Goal: Task Accomplishment & Management: Complete application form

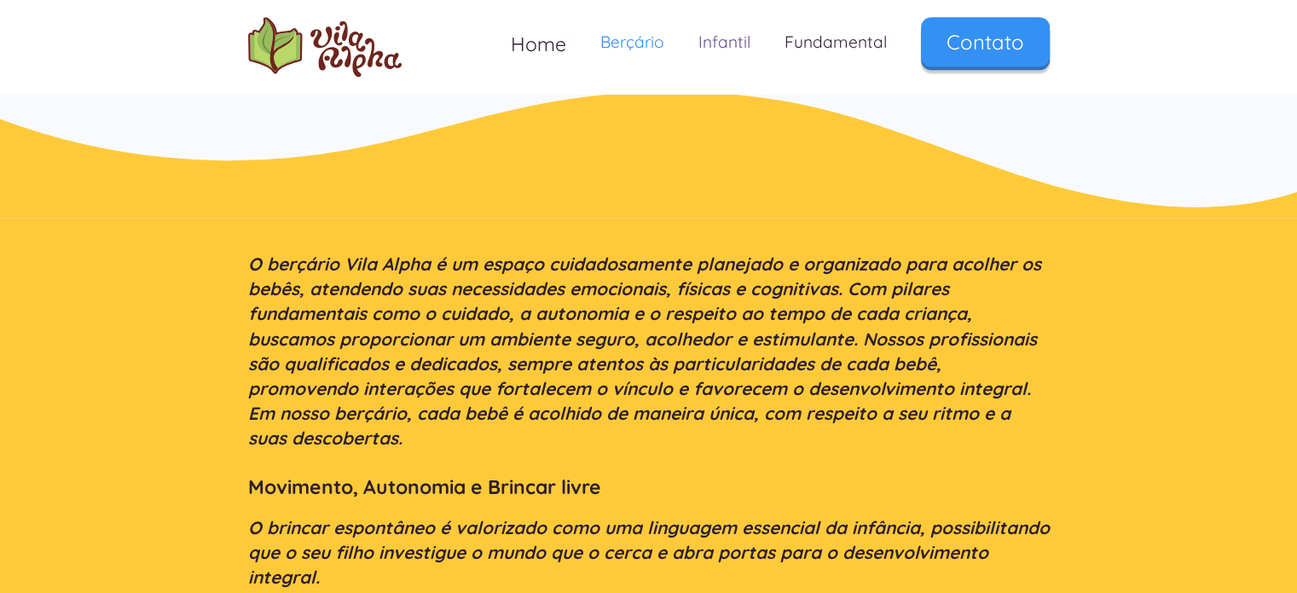
scroll to position [1401, 0]
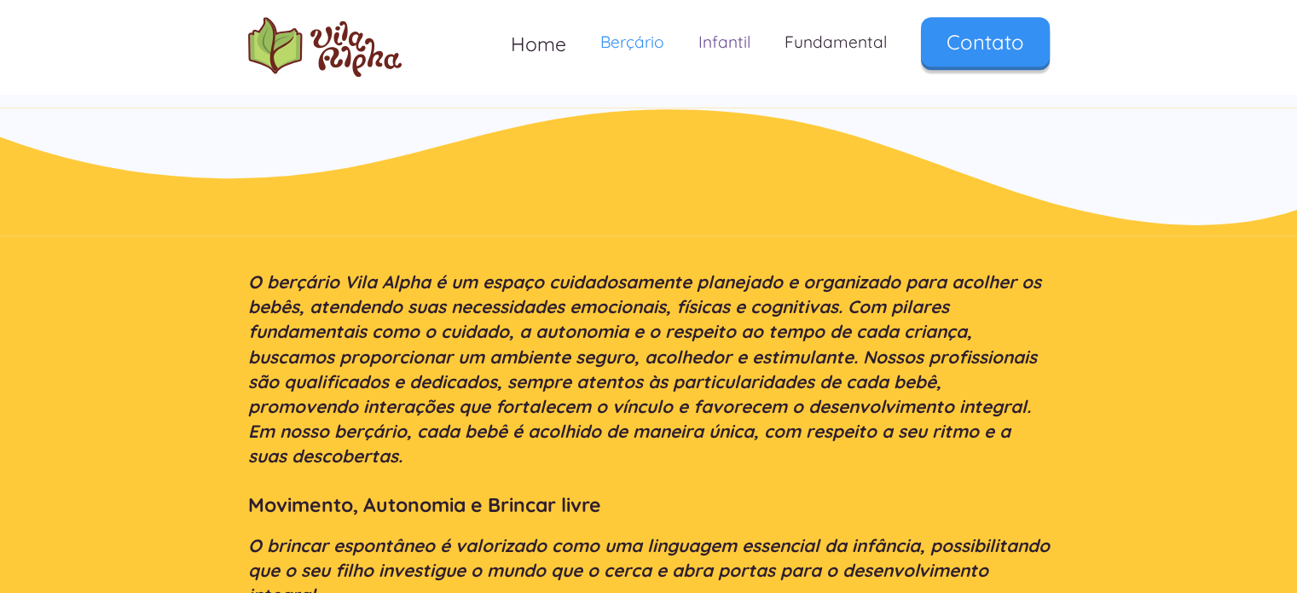
click at [721, 38] on link "Infantil" at bounding box center [725, 42] width 86 height 50
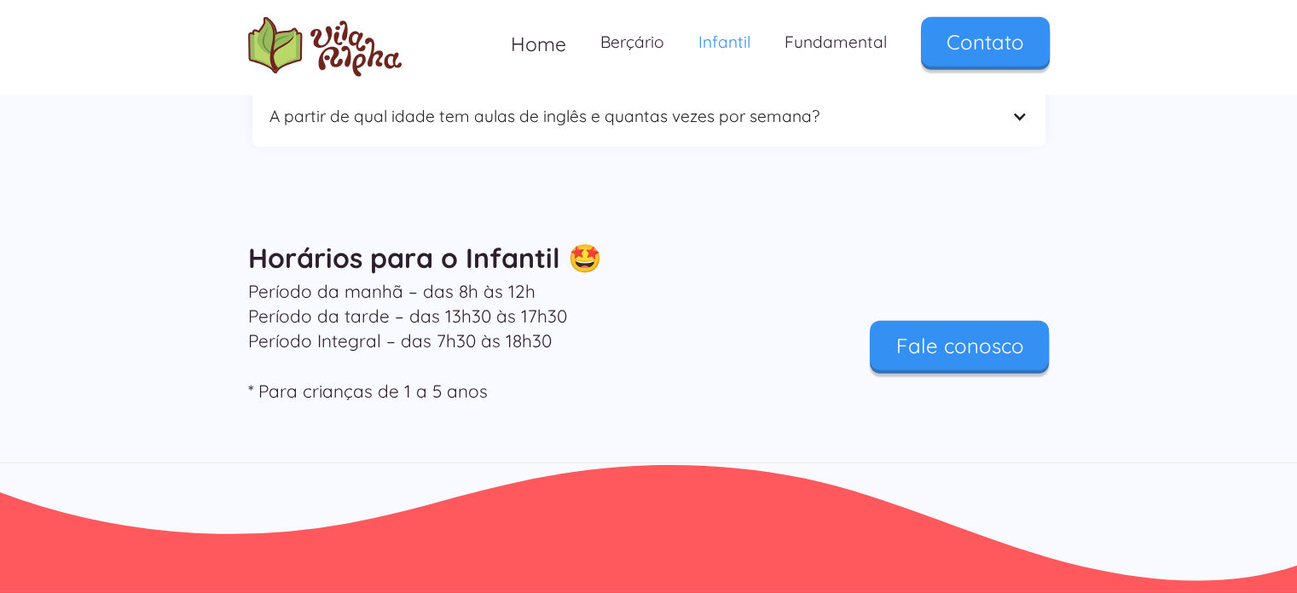
scroll to position [5203, 0]
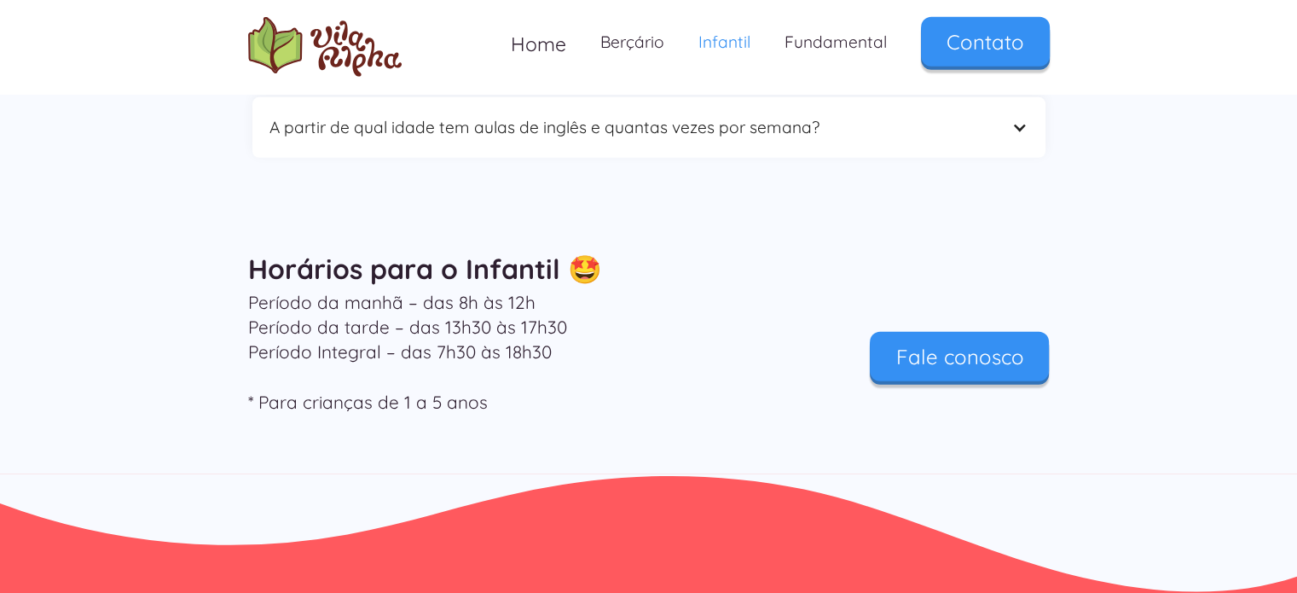
click at [978, 290] on div "Período da manhã – das 8h às 12h Período da tarde – das 13h30 às 17h30 Período …" at bounding box center [649, 356] width 819 height 133
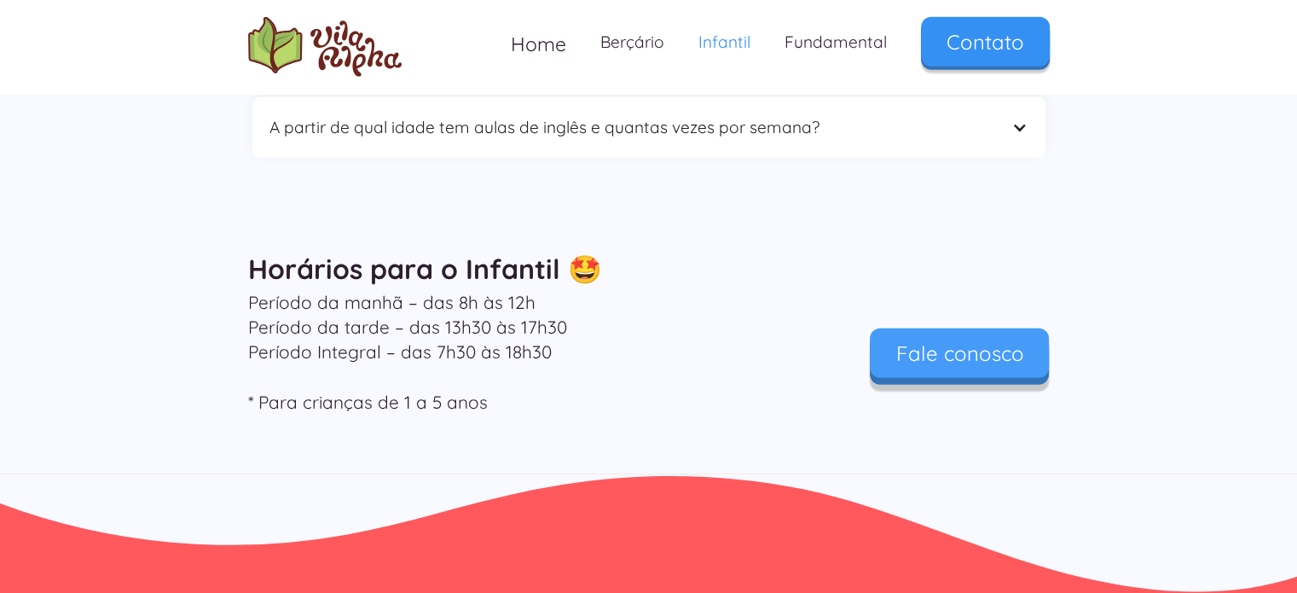
click at [954, 305] on div "Período da manhã – das 8h às 12h Período da tarde – das 13h30 às 17h30 Período …" at bounding box center [649, 356] width 819 height 133
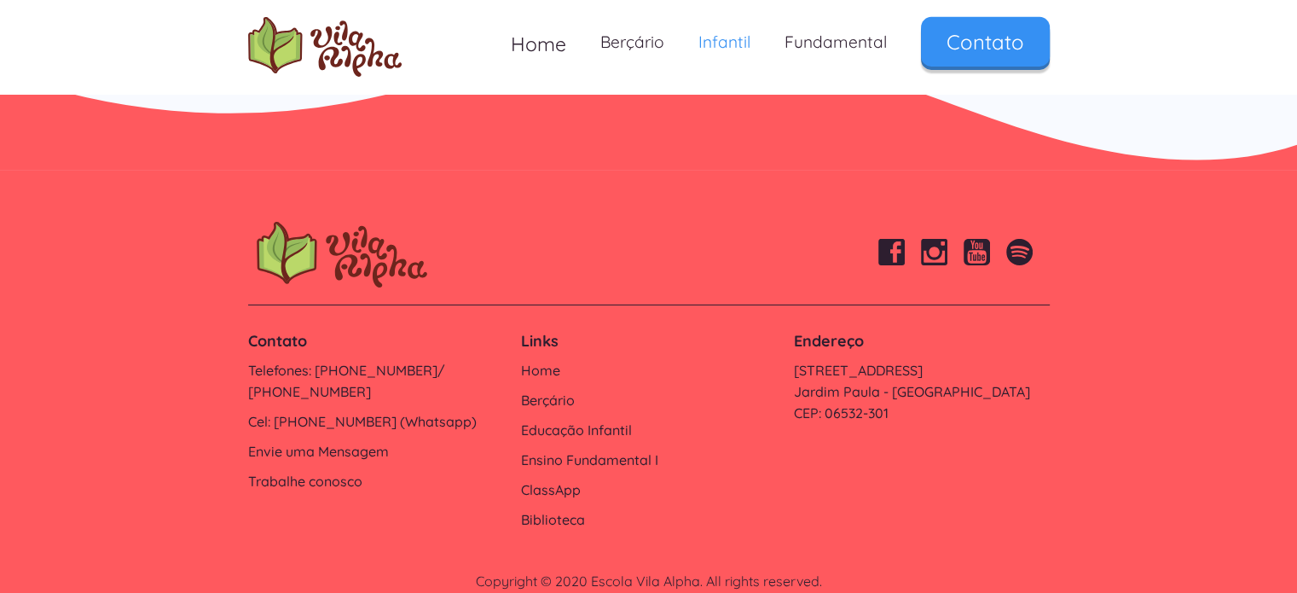
scroll to position [5640, 0]
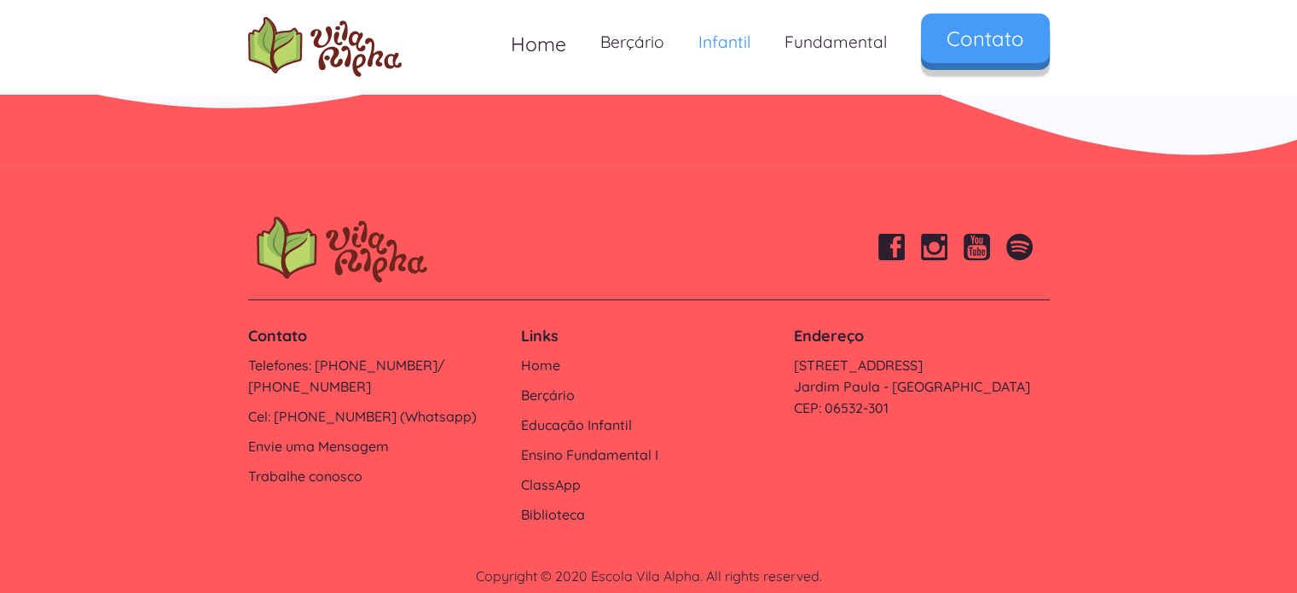
click at [955, 63] on link "Contato" at bounding box center [985, 38] width 129 height 49
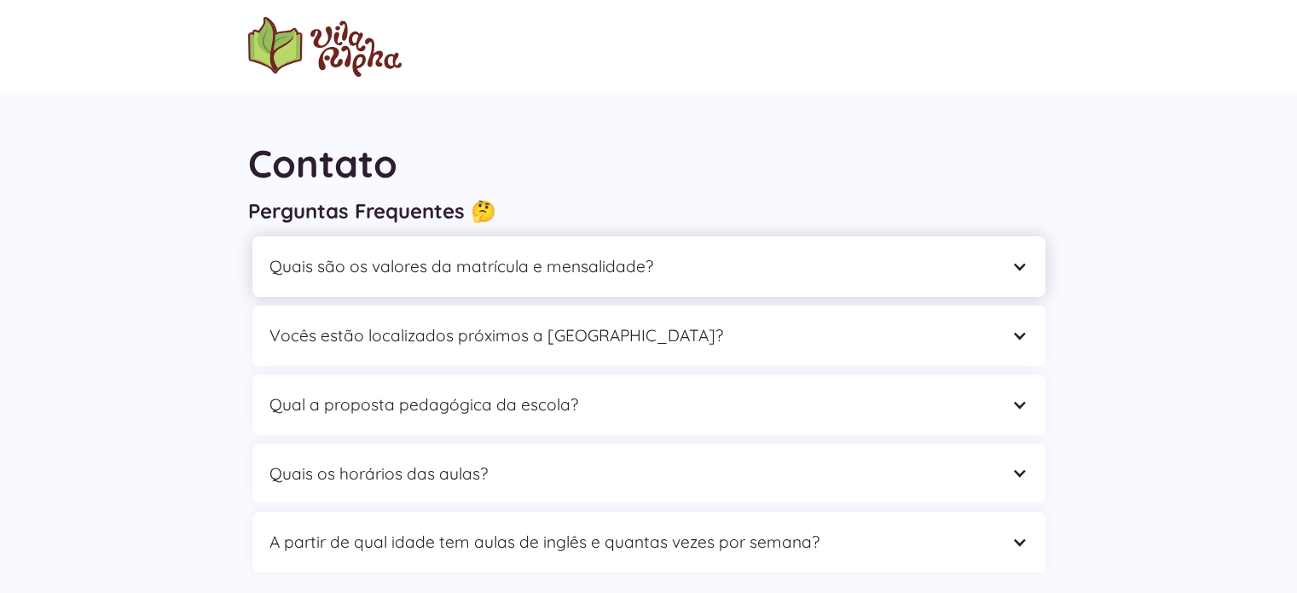
click at [456, 289] on div "Quais são os valores da matrícula e mensalidade?" at bounding box center [648, 266] width 793 height 61
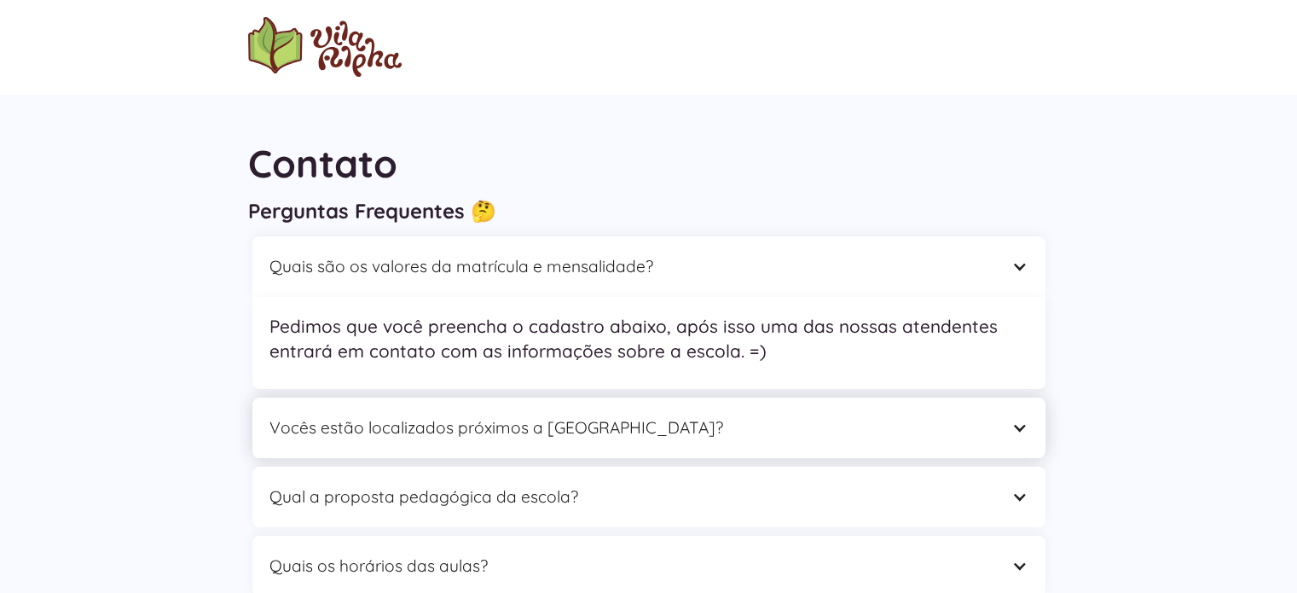
click at [482, 418] on div "Vocês estão localizados próximos a [GEOGRAPHIC_DATA]?" at bounding box center [632, 428] width 725 height 26
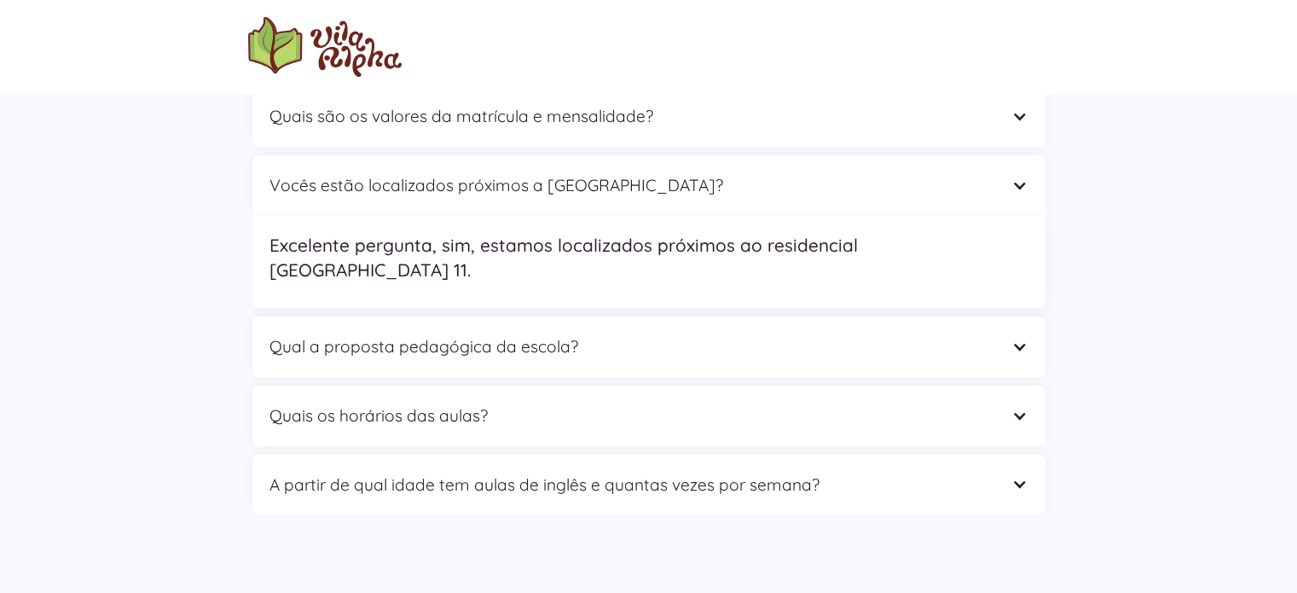
scroll to position [171, 0]
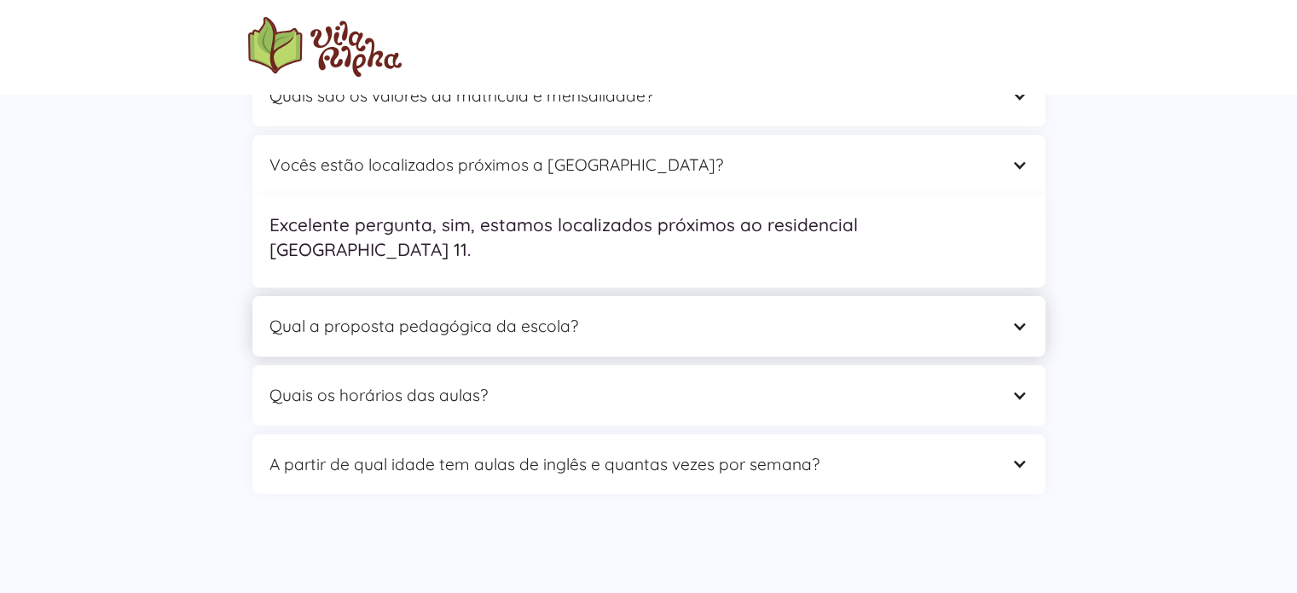
click at [479, 328] on div "Qual a proposta pedagógica da escola?" at bounding box center [648, 326] width 793 height 61
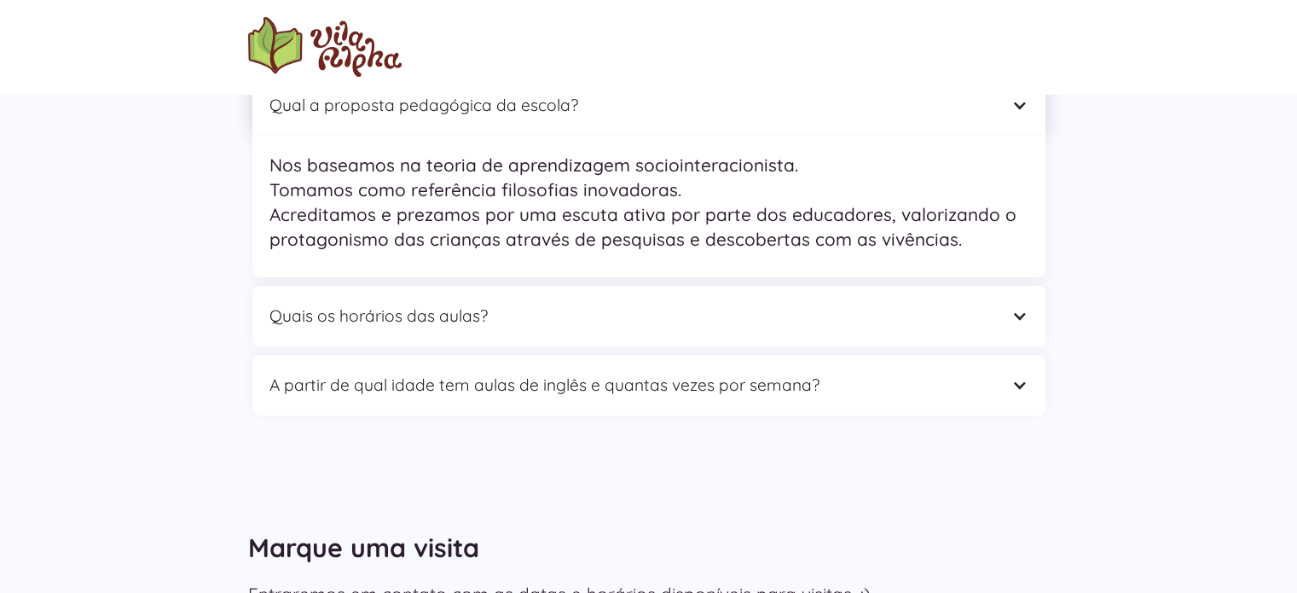
scroll to position [341, 0]
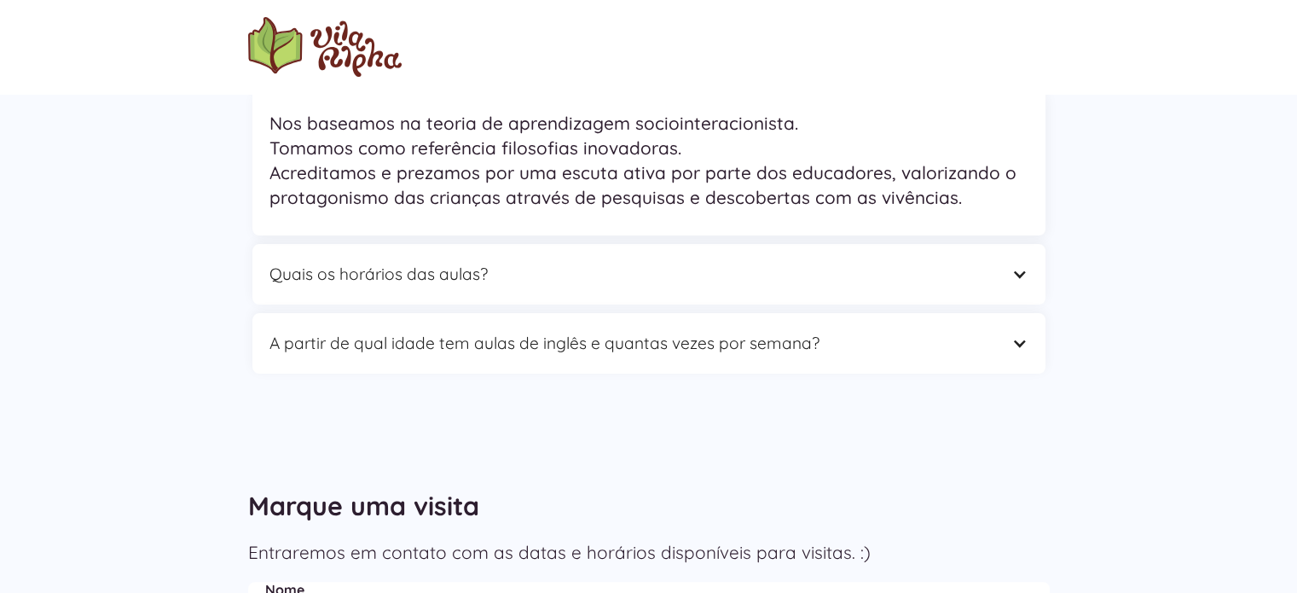
click at [471, 305] on div "Quais os horários das aulas? • Educação Infantil (Meio período) das 8h às 12h e…" at bounding box center [649, 274] width 802 height 69
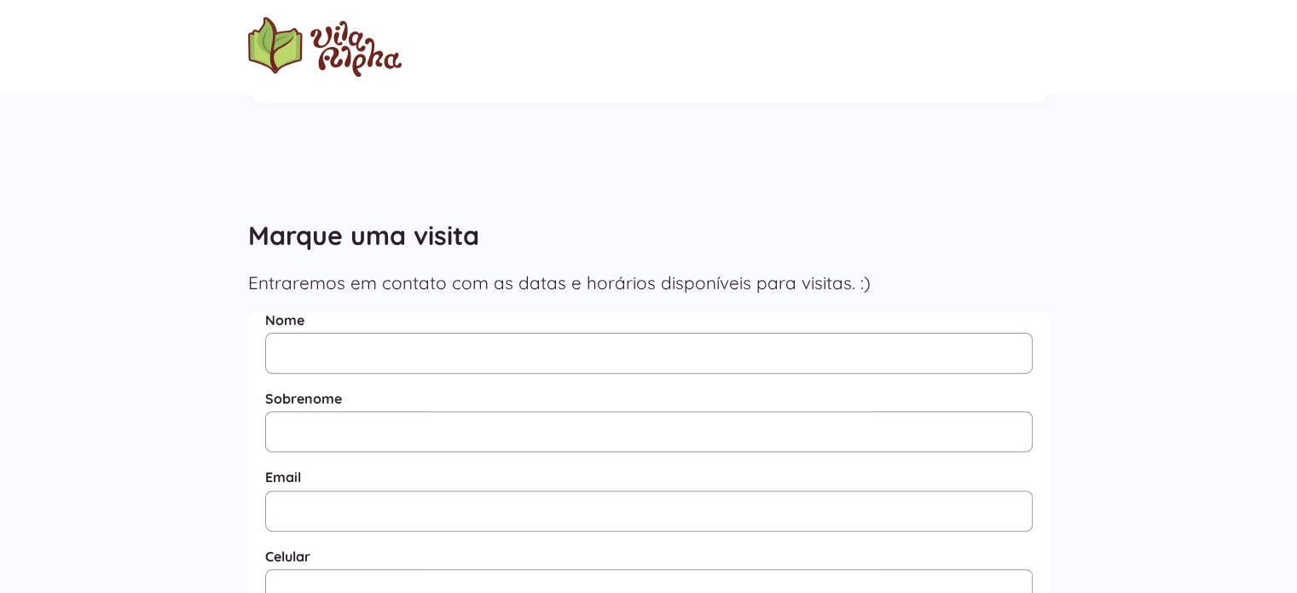
scroll to position [597, 0]
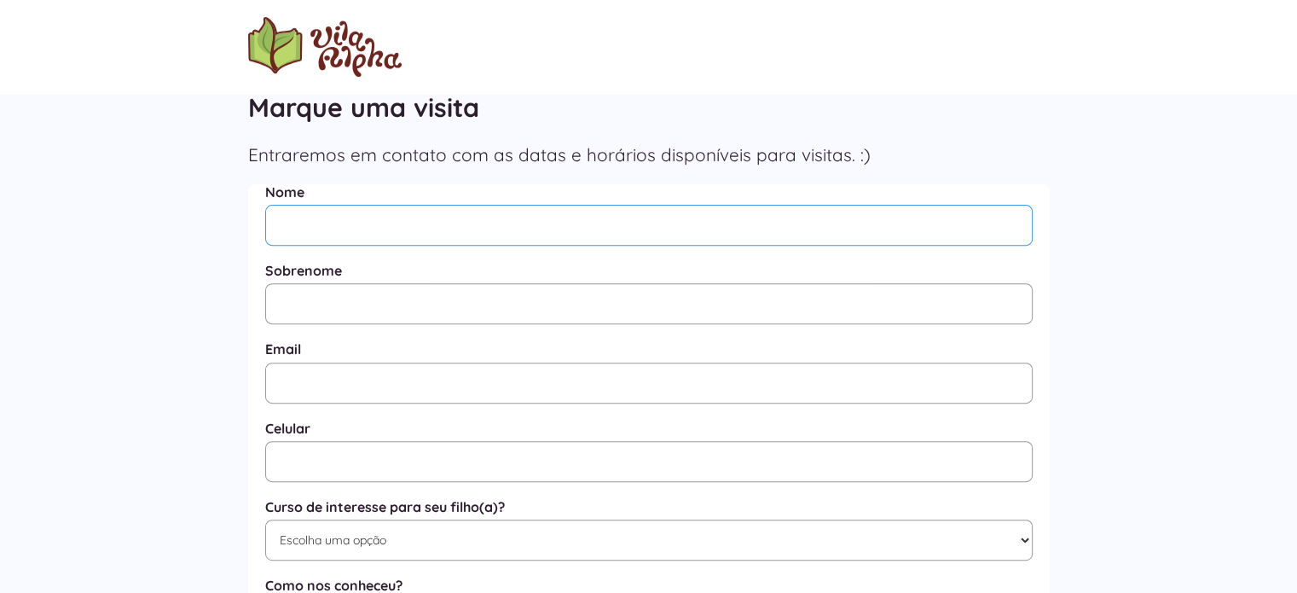
click at [516, 213] on input "Nome" at bounding box center [649, 225] width 768 height 41
type input "[PERSON_NAME]"
type input "[EMAIL_ADDRESS][DOMAIN_NAME]"
type input "[PHONE_NUMBER]"
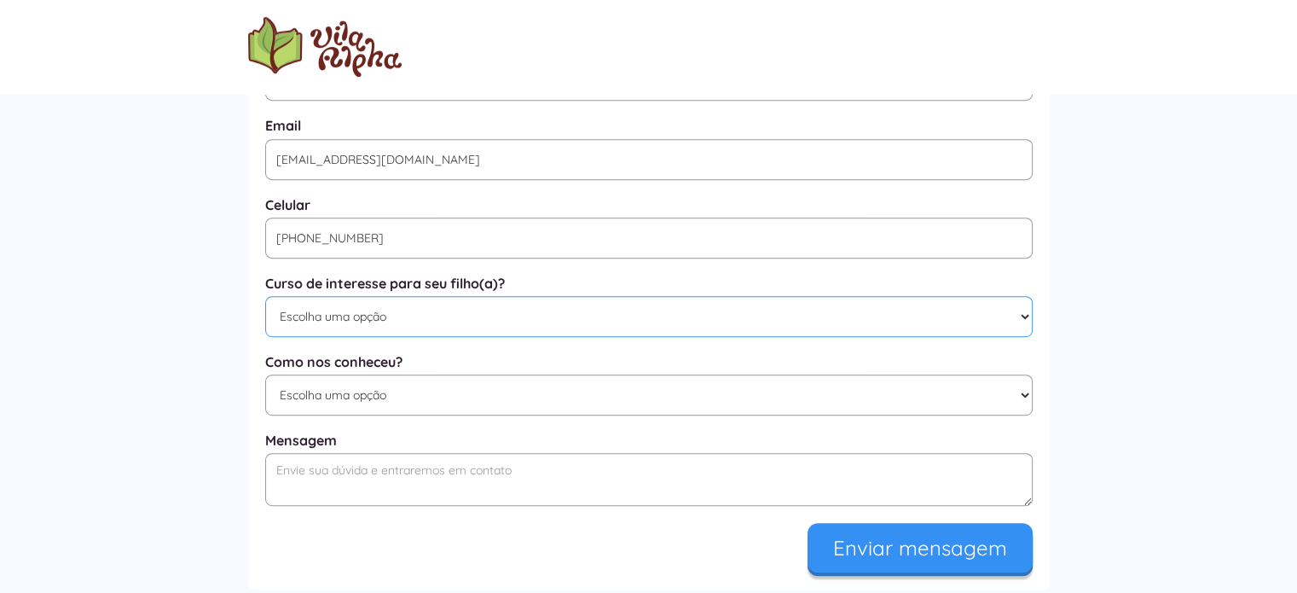
scroll to position [853, 0]
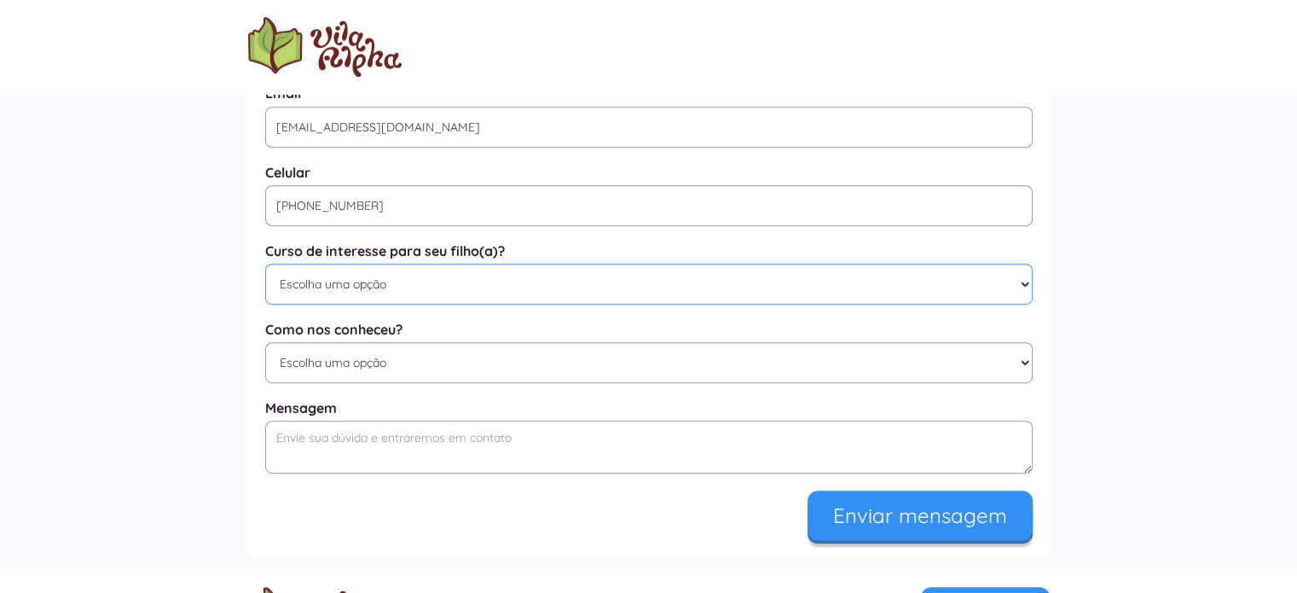
click at [706, 294] on select "Escolha uma opção Educação Infantil / Berçário Ensino Fundamental I Integral" at bounding box center [649, 284] width 768 height 41
select select "Educação Infantil / Berçário"
click at [265, 270] on select "Escolha uma opção Educação Infantil / Berçário Ensino Fundamental I Integral" at bounding box center [649, 284] width 768 height 41
click at [651, 374] on select "Escolha uma opção Google Facebook Instagram Indicação Proximidade com a Escola …" at bounding box center [649, 362] width 768 height 41
select select "Google"
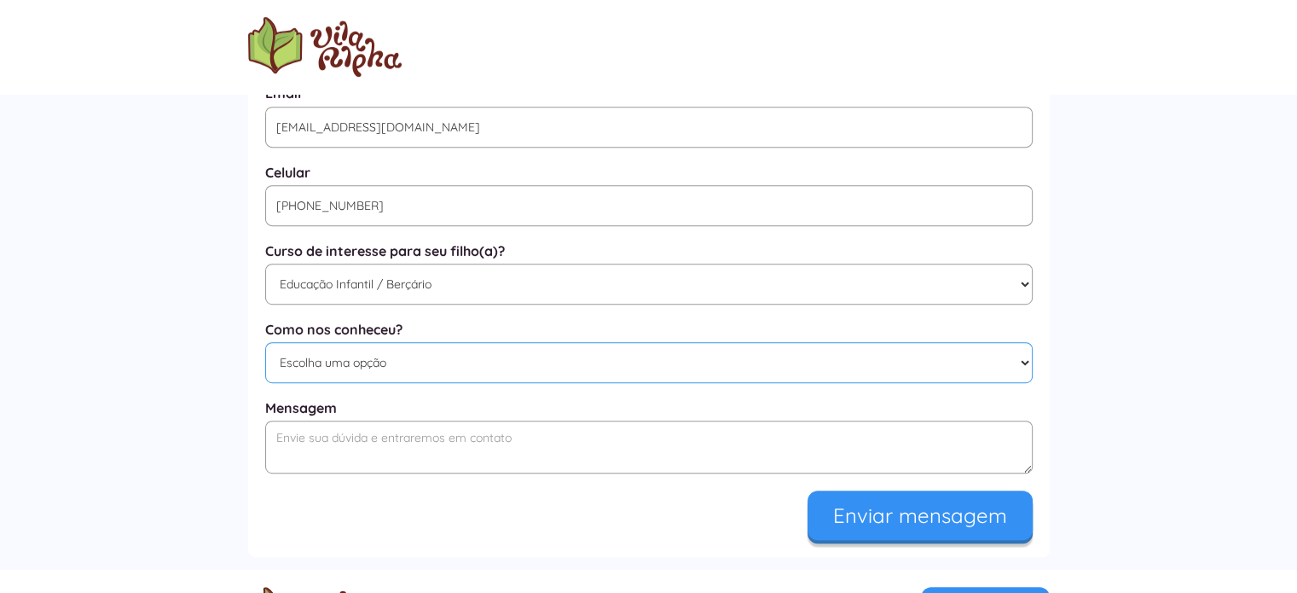
click at [265, 351] on select "Escolha uma opção Google Facebook Instagram Indicação Proximidade com a Escola …" at bounding box center [649, 362] width 768 height 41
click at [597, 455] on textarea "Mensagem" at bounding box center [649, 447] width 768 height 53
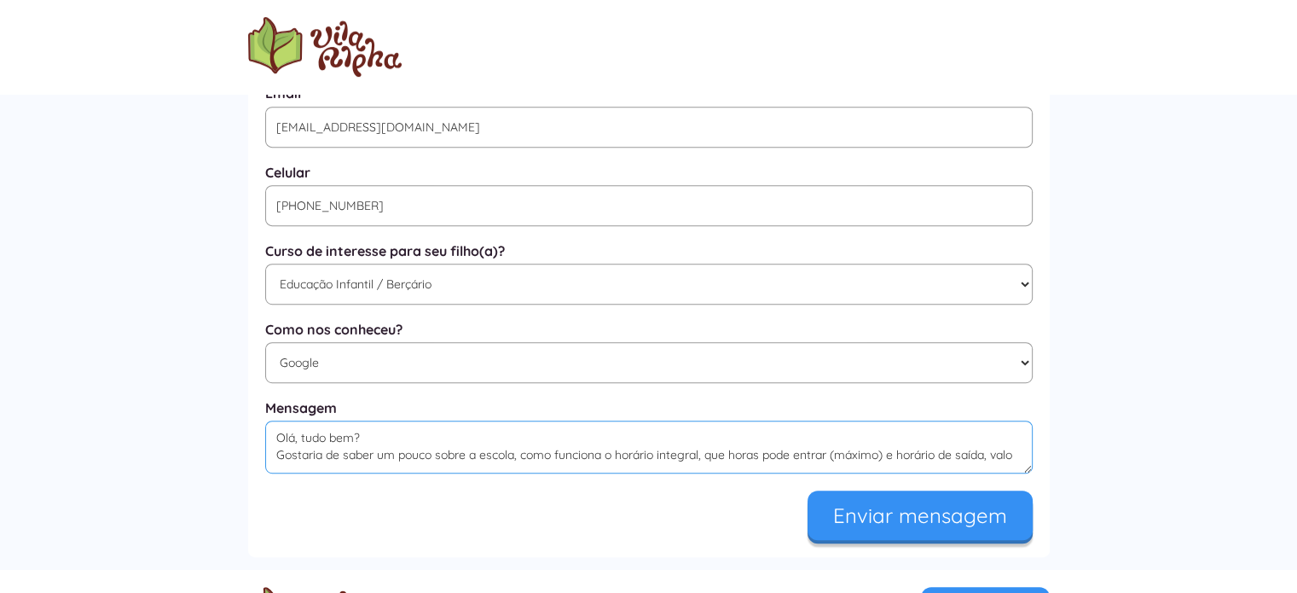
scroll to position [7, 0]
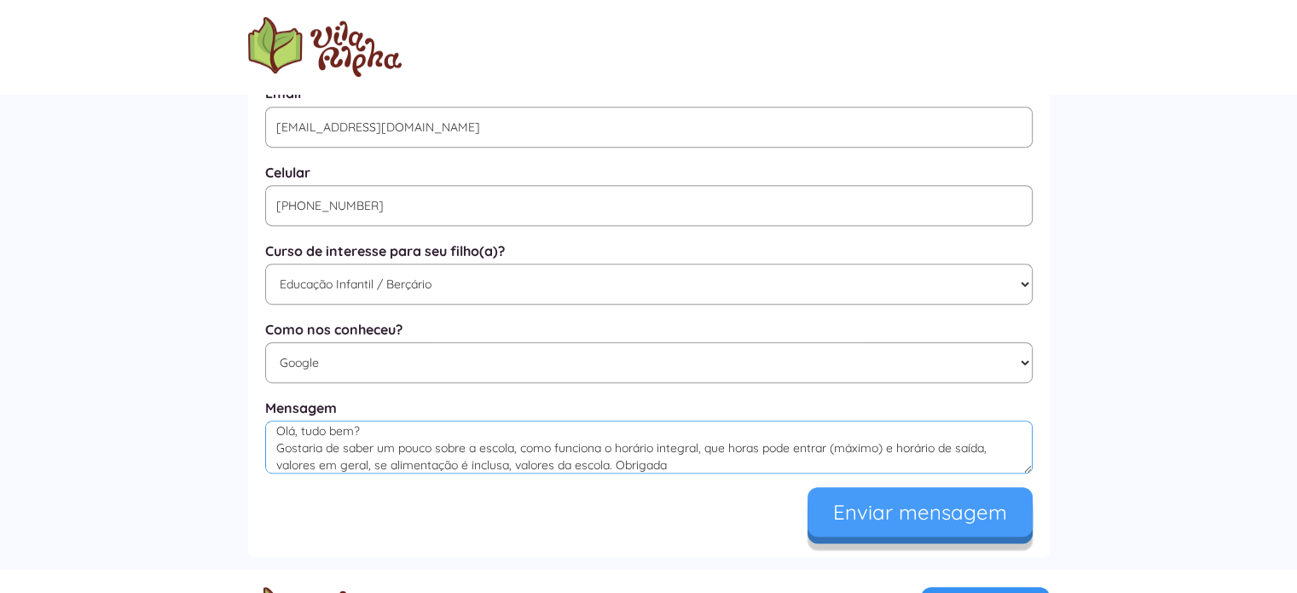
type textarea "Olá, tudo bem? Gostaria de saber um pouco sobre a escola, como funciona o horár…"
click at [870, 516] on input "Enviar mensagem" at bounding box center [920, 511] width 225 height 49
type input "Enviando..."
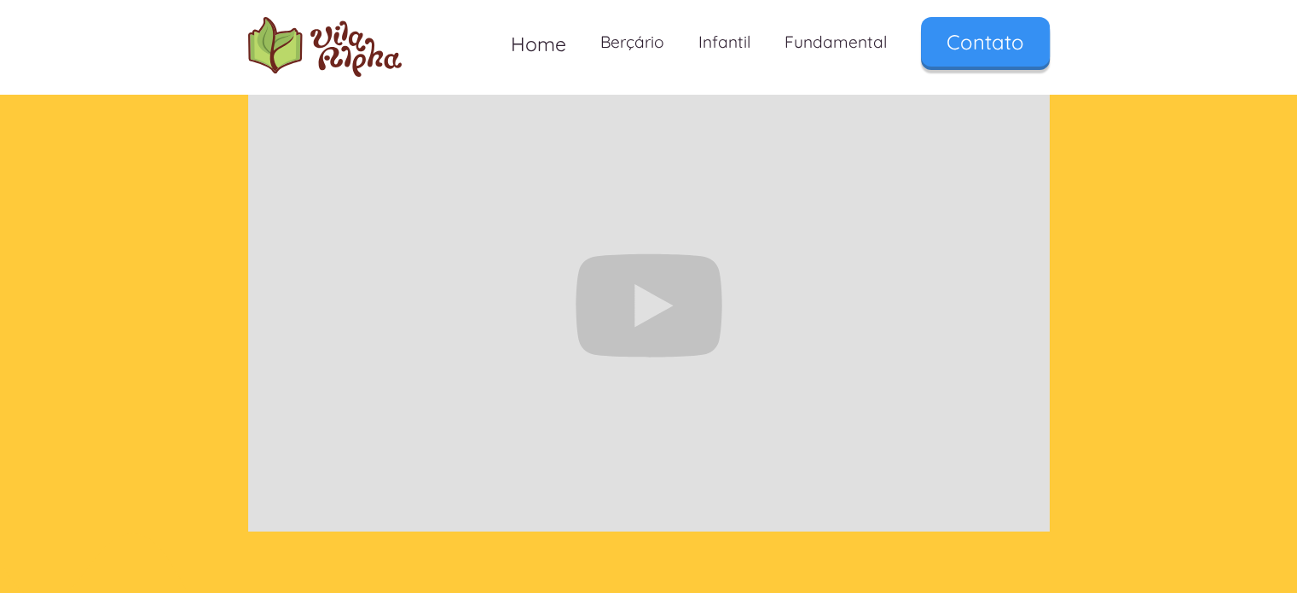
scroll to position [256, 0]
